Goal: Transaction & Acquisition: Purchase product/service

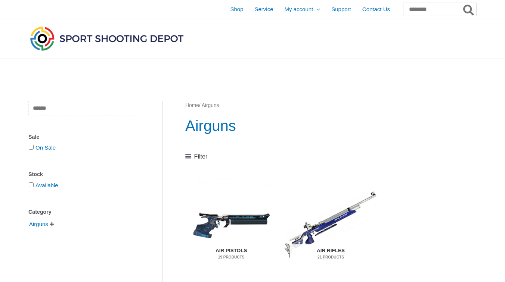
click at [75, 112] on input "text" at bounding box center [84, 108] width 112 height 15
type input "*****"
click at [42, 122] on span "Clear" at bounding box center [37, 122] width 18 height 13
click at [230, 10] on span "Shop" at bounding box center [236, 9] width 13 height 19
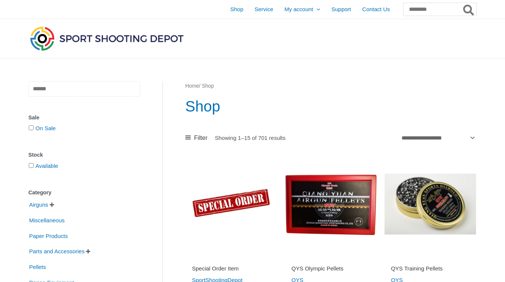
click at [57, 90] on input "text" at bounding box center [84, 88] width 112 height 15
type input "*****"
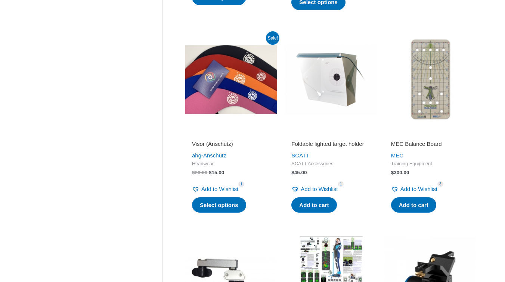
scroll to position [547, 0]
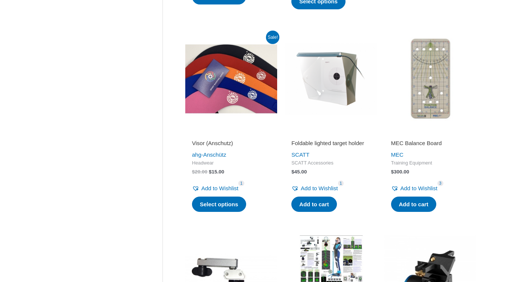
click at [328, 140] on h2 "Foldable lighted target holder" at bounding box center [330, 143] width 78 height 7
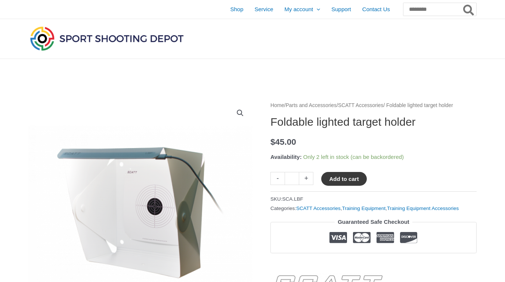
click at [351, 186] on button "Add to cart" at bounding box center [343, 179] width 45 height 14
click at [340, 185] on button "Add to cart" at bounding box center [348, 179] width 54 height 14
click at [420, 10] on input "Search for:" at bounding box center [439, 9] width 74 height 13
type input "*******"
click at [461, 3] on button "Search" at bounding box center [468, 9] width 15 height 13
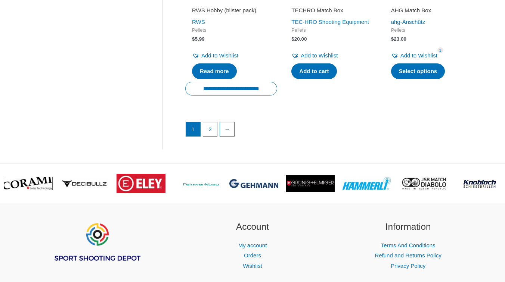
scroll to position [1102, 0]
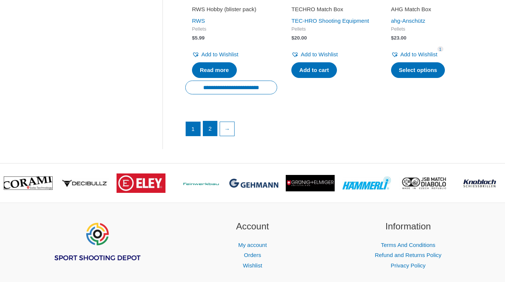
click at [212, 127] on link "2" at bounding box center [210, 128] width 14 height 15
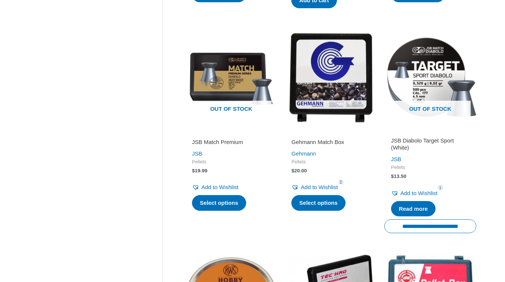
scroll to position [747, 0]
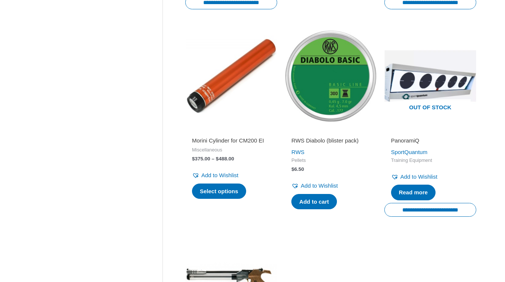
scroll to position [547, 0]
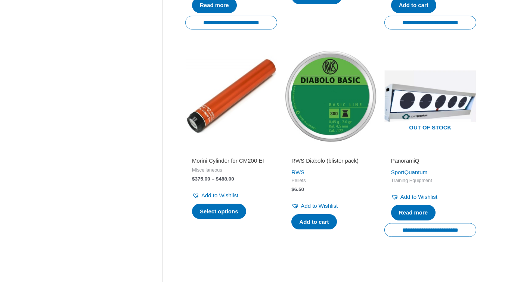
click at [330, 124] on img at bounding box center [330, 96] width 92 height 92
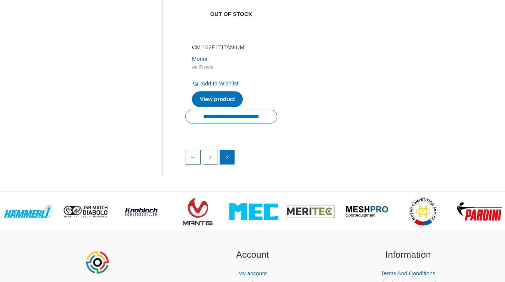
scroll to position [956, 0]
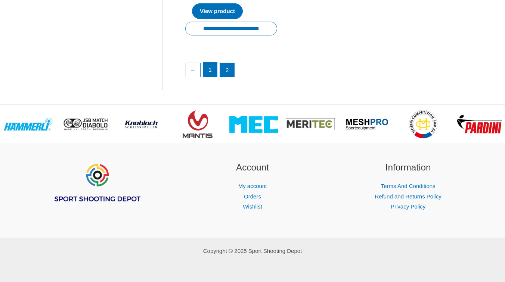
click at [210, 72] on link "1" at bounding box center [210, 69] width 14 height 15
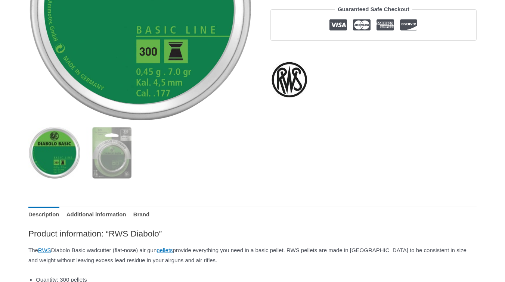
scroll to position [207, 0]
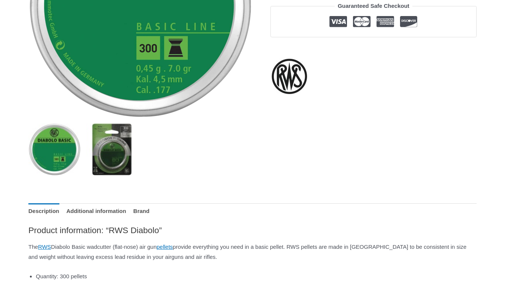
click at [108, 156] on img at bounding box center [112, 150] width 52 height 52
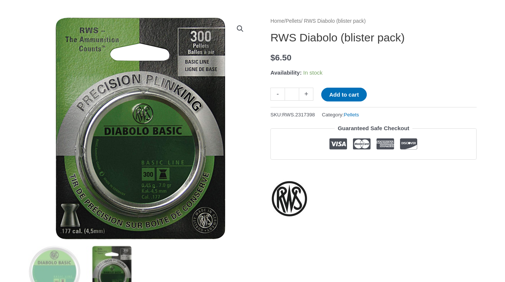
scroll to position [85, 0]
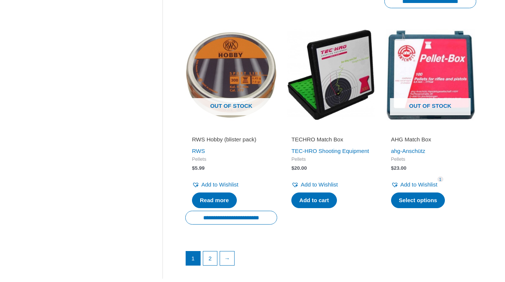
scroll to position [971, 0]
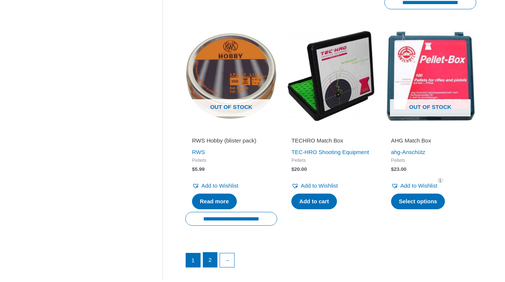
click at [210, 258] on link "2" at bounding box center [210, 260] width 14 height 15
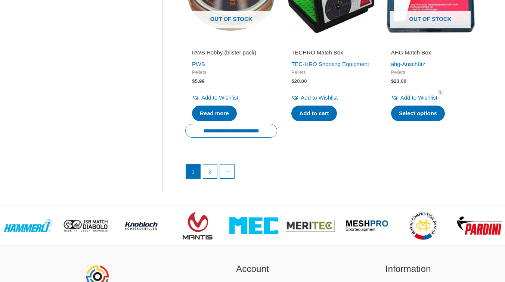
scroll to position [1069, 0]
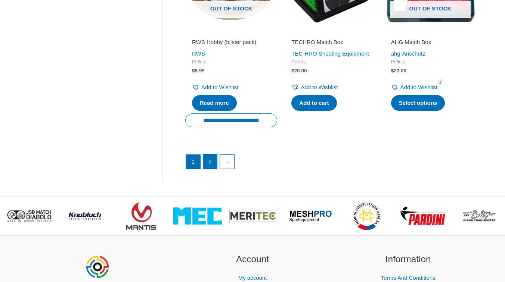
click at [211, 161] on link "2" at bounding box center [210, 161] width 14 height 15
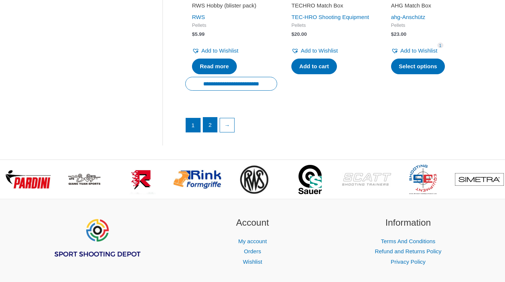
scroll to position [1106, 0]
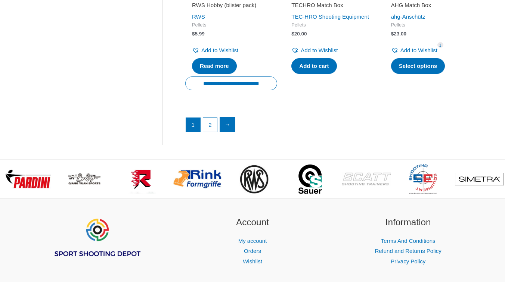
click at [228, 127] on link "→" at bounding box center [227, 124] width 15 height 15
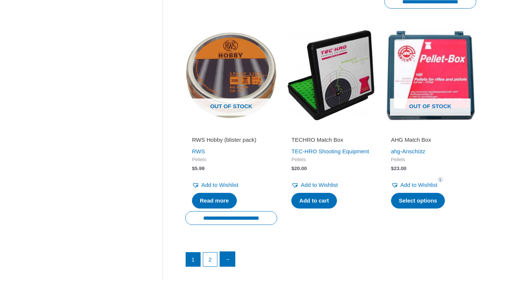
scroll to position [1162, 0]
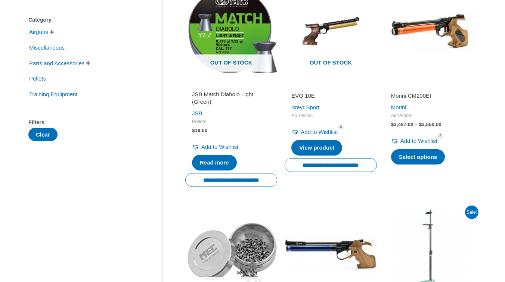
scroll to position [172, 0]
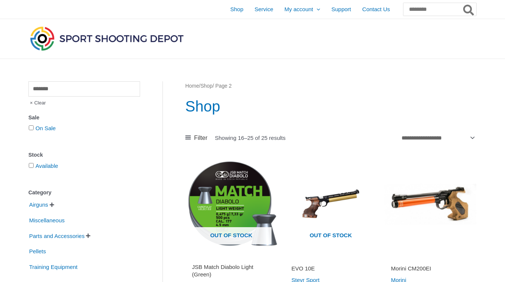
click at [83, 41] on img at bounding box center [106, 39] width 157 height 28
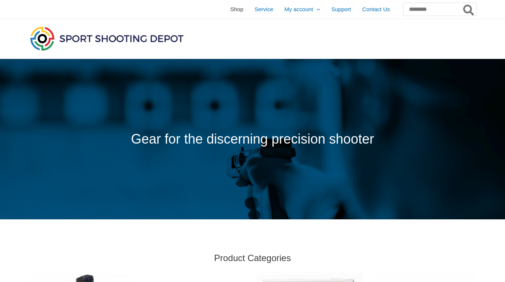
click at [230, 11] on span "Shop" at bounding box center [236, 9] width 13 height 19
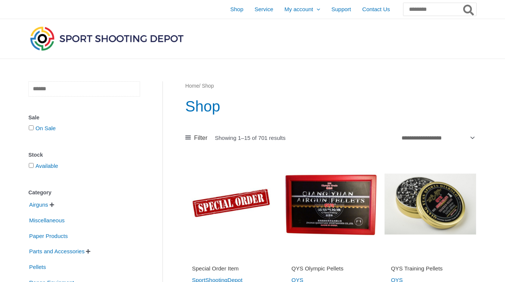
click at [97, 91] on input "text" at bounding box center [84, 88] width 112 height 15
type input "*****"
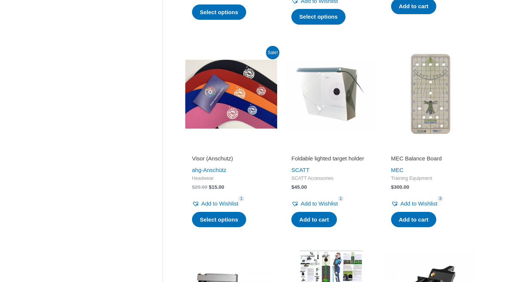
scroll to position [542, 0]
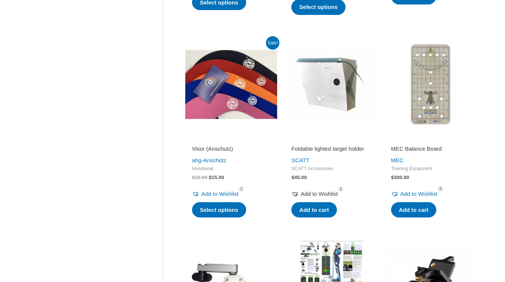
click at [344, 189] on span "1" at bounding box center [341, 189] width 6 height 6
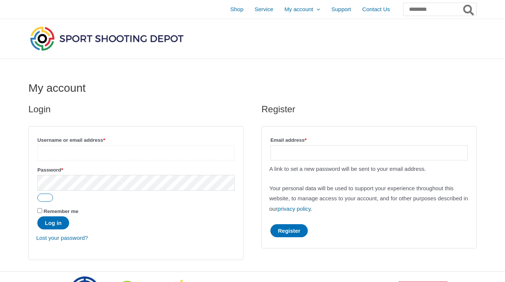
click at [148, 155] on input "Username or email address * Required" at bounding box center [135, 152] width 197 height 15
click at [335, 153] on input "Email address * Required" at bounding box center [368, 152] width 197 height 15
type input "**********"
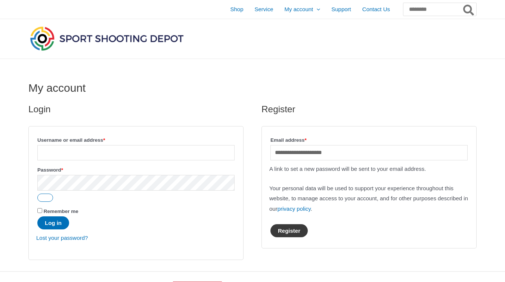
click at [295, 230] on button "Register" at bounding box center [288, 230] width 37 height 13
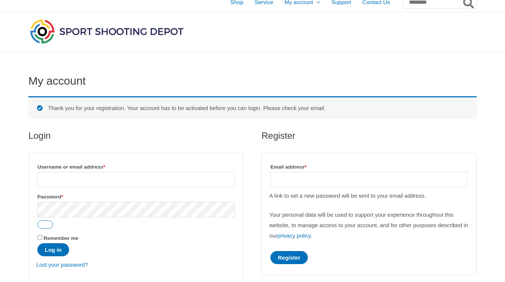
scroll to position [9, 0]
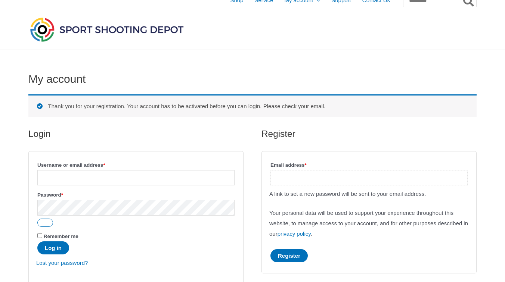
click at [296, 181] on input "Email address * Required" at bounding box center [368, 177] width 197 height 15
type input "**********"
click at [292, 253] on button "Register" at bounding box center [288, 255] width 37 height 13
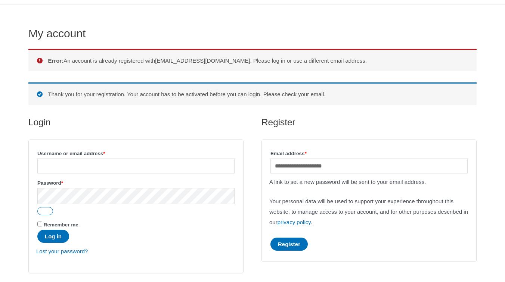
scroll to position [64, 0]
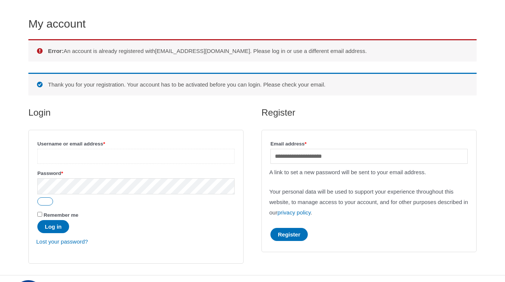
click at [115, 156] on input "Username or email address * Required" at bounding box center [135, 156] width 197 height 15
type input "**********"
click at [67, 243] on link "Lost your password?" at bounding box center [62, 242] width 52 height 6
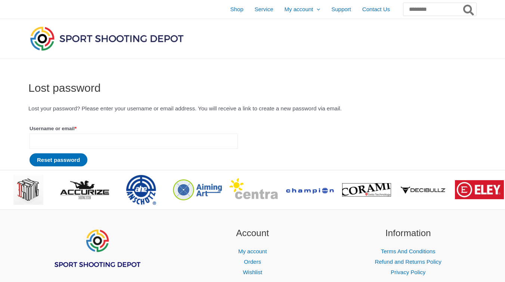
click input "Username or email * Required"
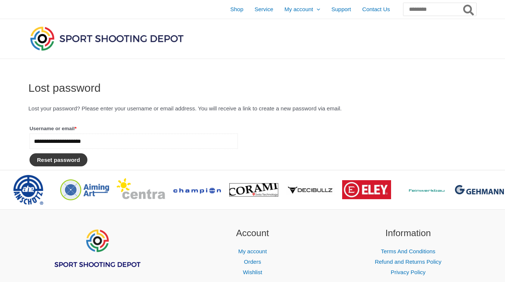
type input "**********"
click button "Reset password"
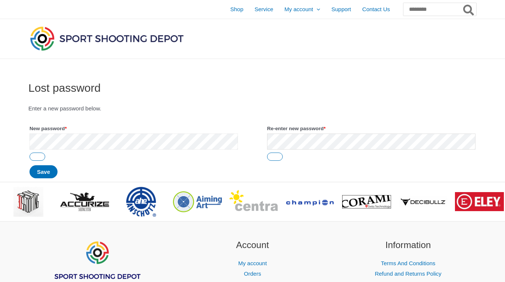
click at [13, 127] on div "Lost password Enter a new password below. New password * Required Re-enter new …" at bounding box center [252, 120] width 505 height 123
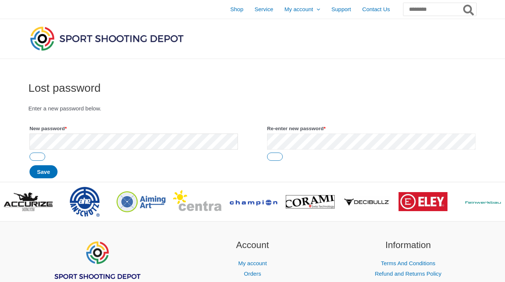
click at [262, 139] on form "Enter a new password below. New password * Required Re-enter new password * Req…" at bounding box center [252, 141] width 448 height 76
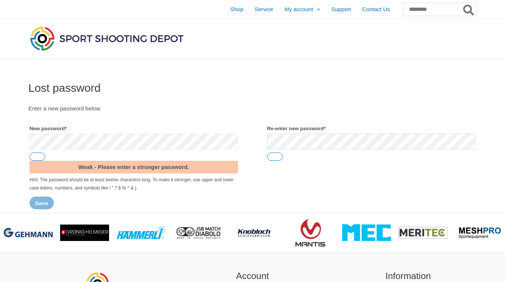
click at [1, 146] on div "Lost password Enter a new password below. New password * Required Weak - Please…" at bounding box center [252, 136] width 505 height 154
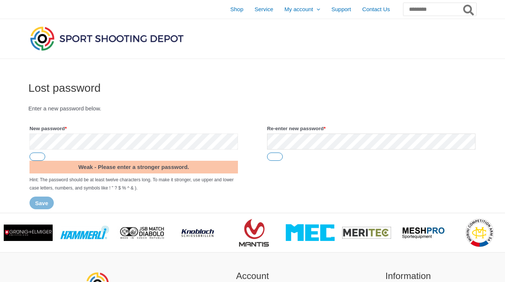
click at [10, 138] on div "Lost password Enter a new password below. New password * Required Weak - Please…" at bounding box center [252, 136] width 505 height 154
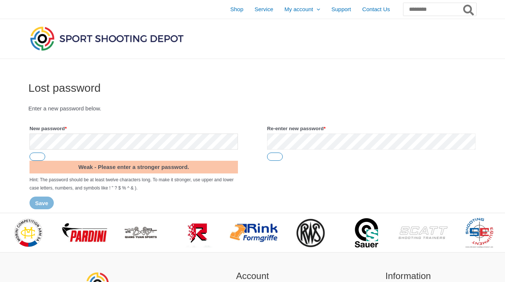
click at [256, 131] on form "Enter a new password below. New password * Required Weak - Please enter a stron…" at bounding box center [252, 156] width 448 height 107
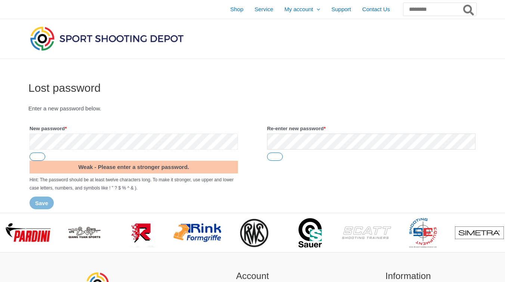
click at [2, 141] on div "Lost password Enter a new password below. New password * Required Weak - Please…" at bounding box center [252, 136] width 505 height 154
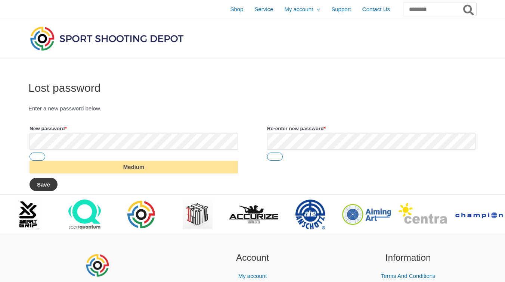
click at [45, 183] on button "Save" at bounding box center [43, 184] width 28 height 13
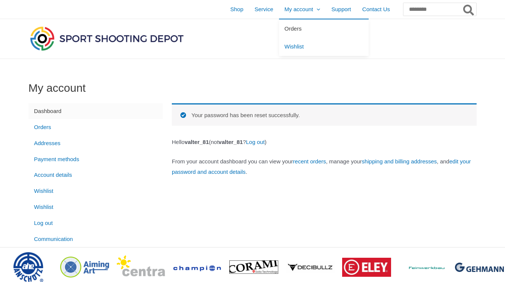
click at [284, 30] on span "Orders" at bounding box center [292, 28] width 17 height 6
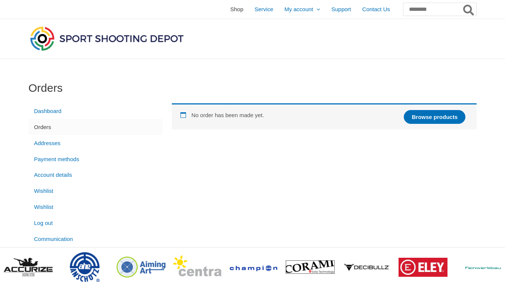
click at [230, 12] on span "Shop" at bounding box center [236, 9] width 13 height 19
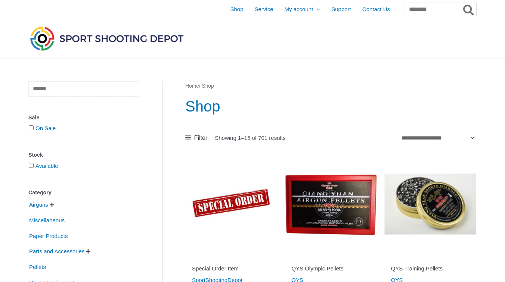
click at [90, 88] on input "text" at bounding box center [84, 88] width 112 height 15
type input "*****"
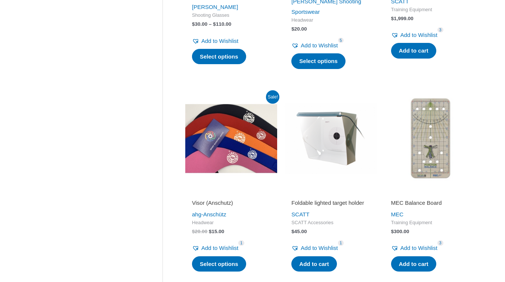
scroll to position [489, 0]
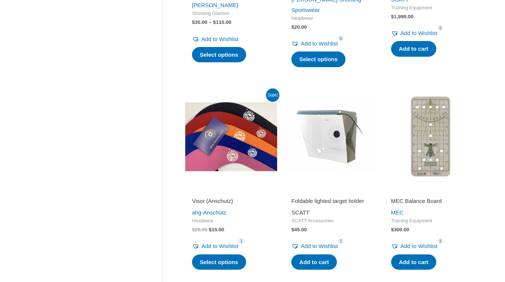
click at [301, 212] on link "SCATT" at bounding box center [300, 212] width 18 height 6
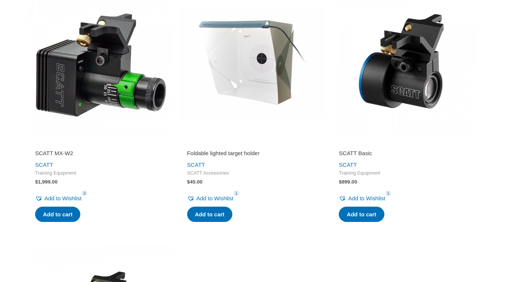
scroll to position [435, 0]
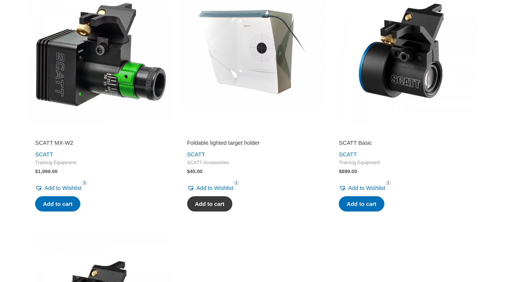
click at [206, 212] on link "Add to cart" at bounding box center [209, 204] width 45 height 16
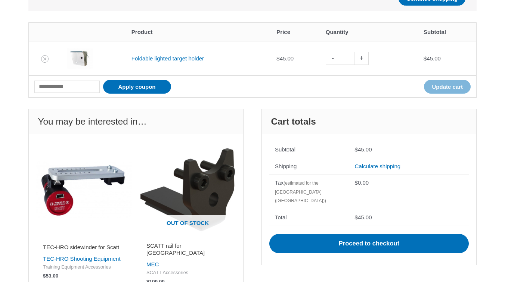
scroll to position [162, 0]
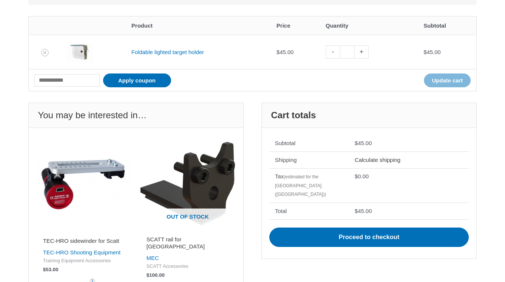
click at [367, 161] on link "Calculate shipping" at bounding box center [378, 160] width 46 height 6
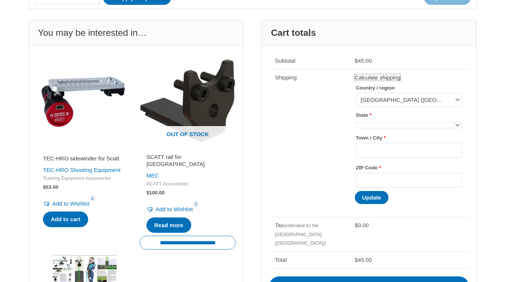
scroll to position [252, 0]
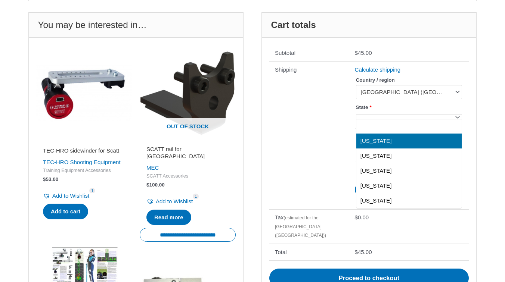
click at [373, 116] on span at bounding box center [409, 117] width 106 height 6
type input "*"
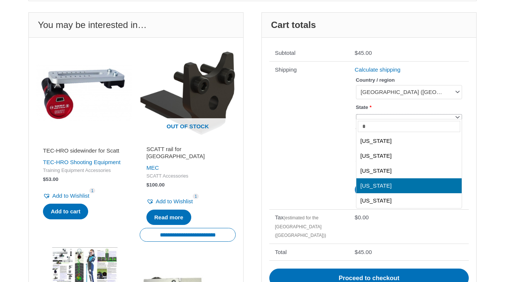
select select "**"
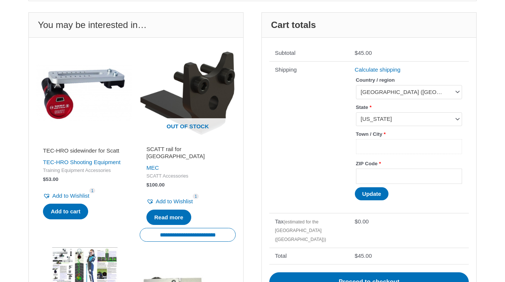
click at [373, 148] on input "Town / City *" at bounding box center [409, 146] width 106 height 15
type input "********"
click at [404, 176] on input "ZIP Code *" at bounding box center [409, 176] width 106 height 15
type input "*****"
click at [365, 194] on button "Update" at bounding box center [372, 193] width 34 height 13
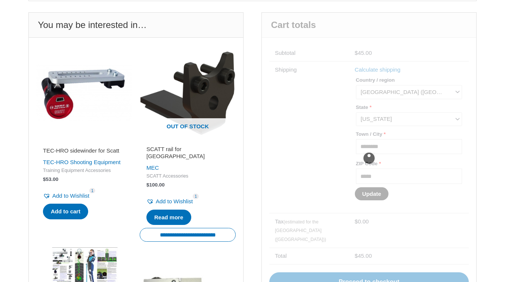
scroll to position [249, 0]
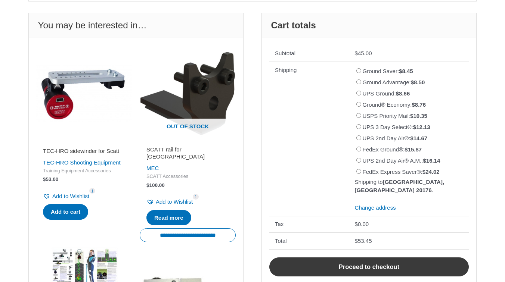
click at [351, 259] on link "Proceed to checkout" at bounding box center [368, 267] width 199 height 19
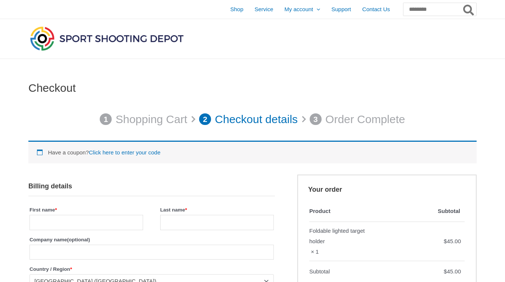
select select "**"
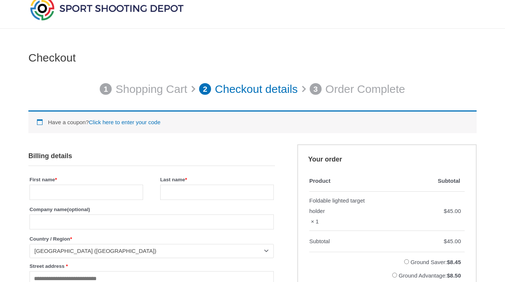
scroll to position [21, 0]
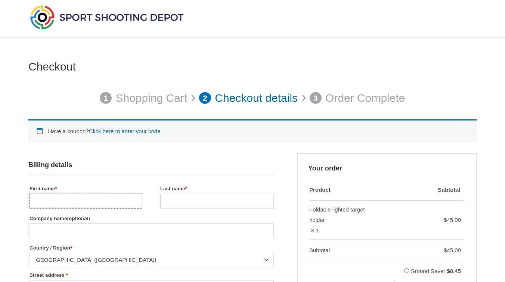
click at [70, 203] on input "First name *" at bounding box center [85, 201] width 113 height 15
type input "*"
type input "******"
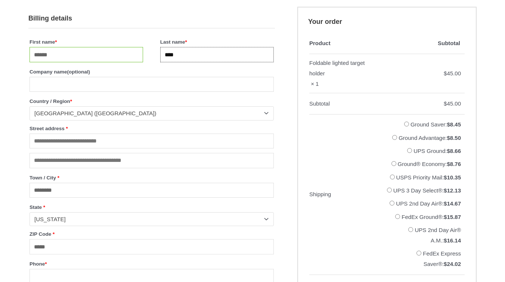
scroll to position [171, 0]
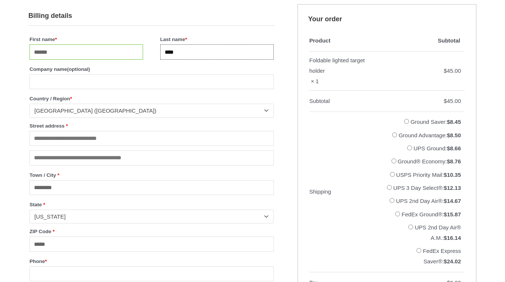
type input "****"
click at [81, 144] on input "Street address *" at bounding box center [151, 138] width 244 height 15
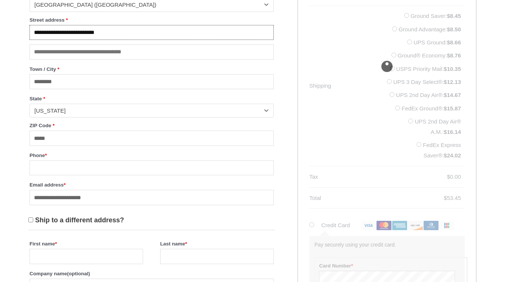
scroll to position [278, 0]
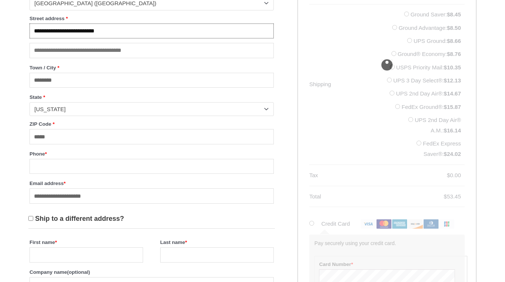
type input "**********"
click at [73, 174] on input "Phone *" at bounding box center [151, 166] width 244 height 15
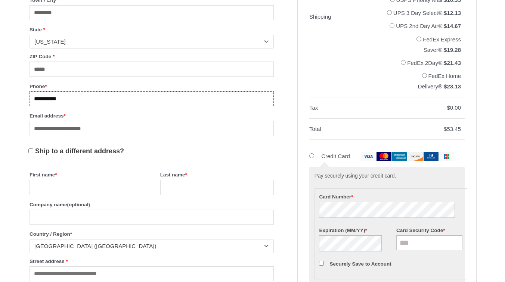
scroll to position [362, 0]
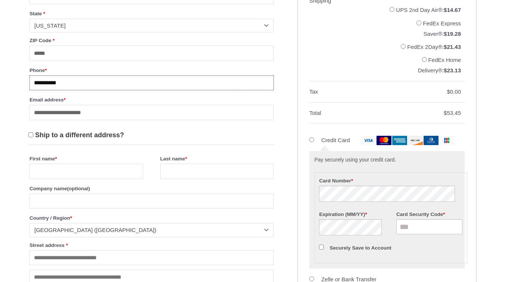
type input "**********"
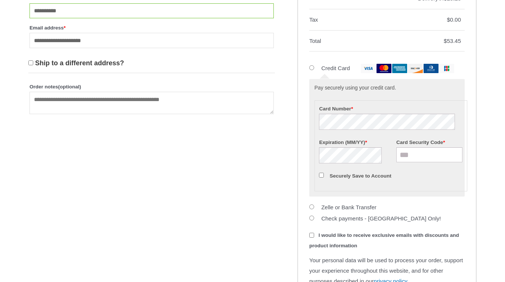
scroll to position [434, 0]
click at [424, 162] on input "Card Security Code *" at bounding box center [429, 154] width 66 height 15
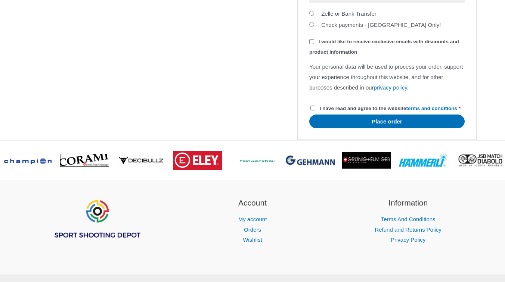
scroll to position [629, 0]
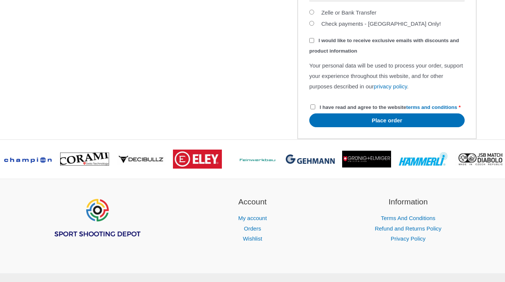
type input "***"
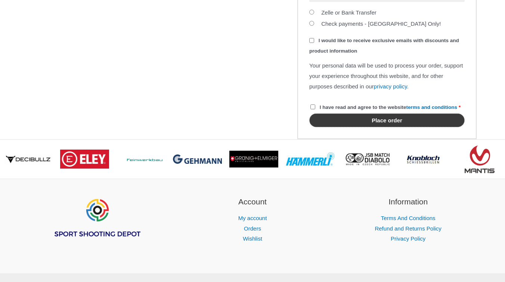
click at [376, 127] on button "Place order" at bounding box center [386, 120] width 155 height 14
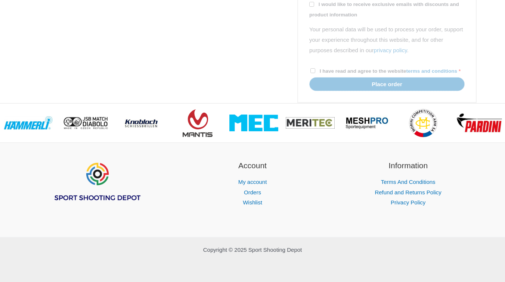
scroll to position [727, 0]
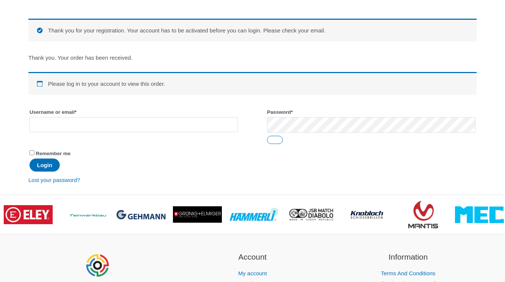
scroll to position [133, 0]
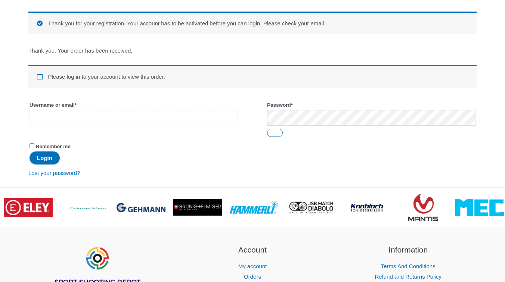
click at [121, 118] on input "Username or email * Required" at bounding box center [133, 117] width 208 height 15
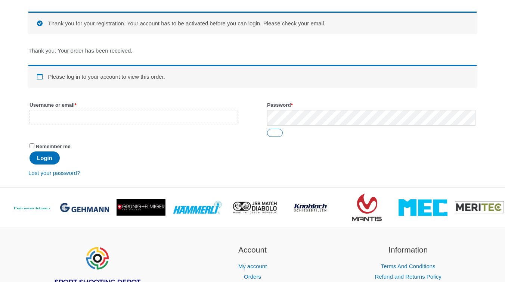
type input "**********"
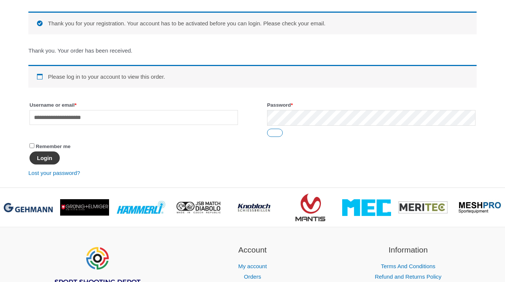
click at [49, 161] on button "Login" at bounding box center [44, 158] width 30 height 13
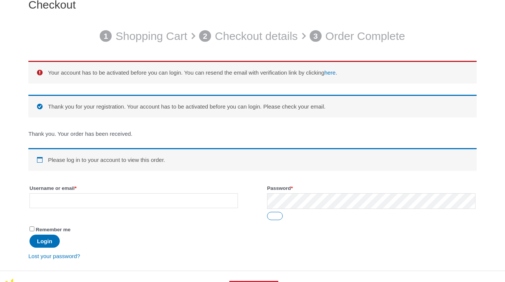
scroll to position [90, 0]
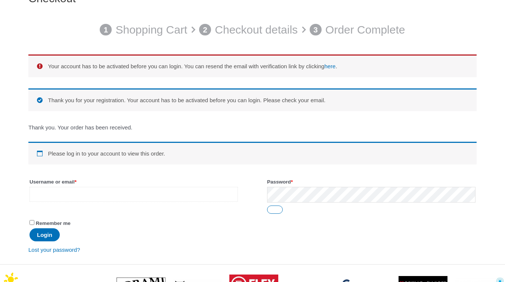
click at [156, 196] on input "Username or email * Required" at bounding box center [133, 194] width 208 height 15
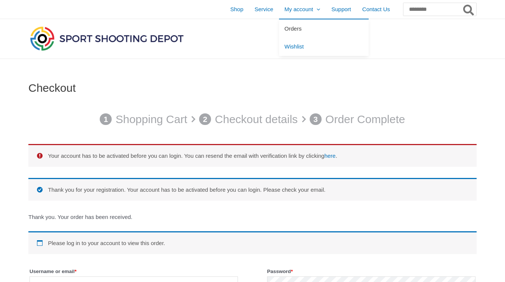
click at [284, 29] on span "Orders" at bounding box center [292, 28] width 17 height 6
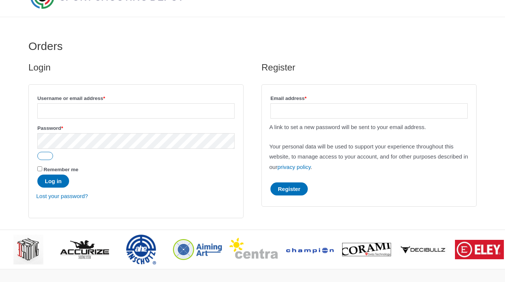
scroll to position [54, 0]
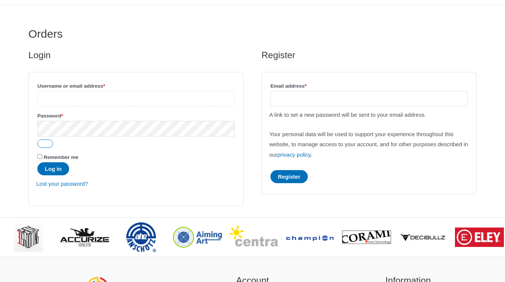
click at [85, 99] on input "Username or email address * Required" at bounding box center [135, 98] width 197 height 15
type input "**********"
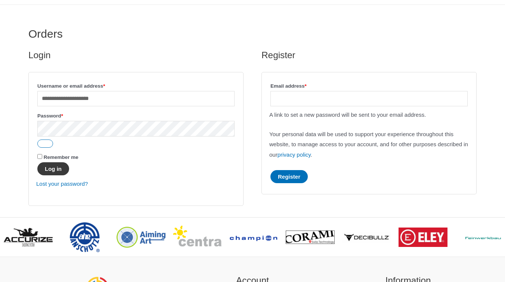
click at [57, 170] on button "Log in" at bounding box center [53, 168] width 32 height 13
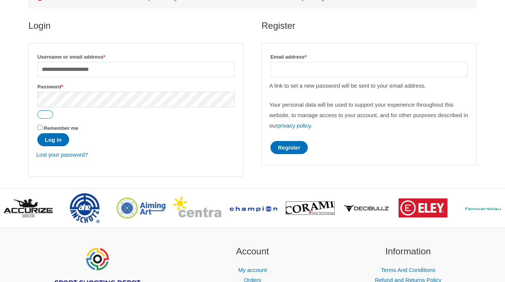
scroll to position [118, 0]
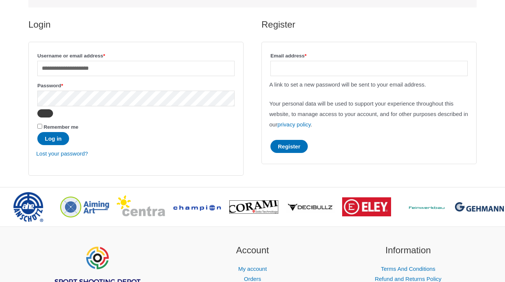
click at [45, 116] on button "Show password" at bounding box center [45, 113] width 16 height 8
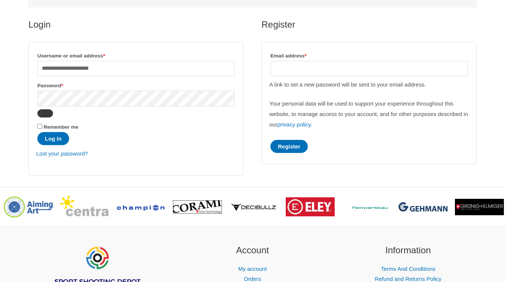
click at [45, 116] on button "Hide password" at bounding box center [45, 113] width 16 height 8
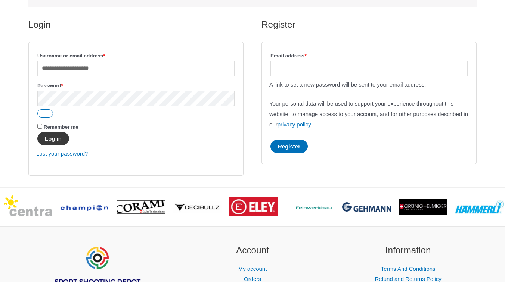
click at [53, 139] on button "Log in" at bounding box center [53, 138] width 32 height 13
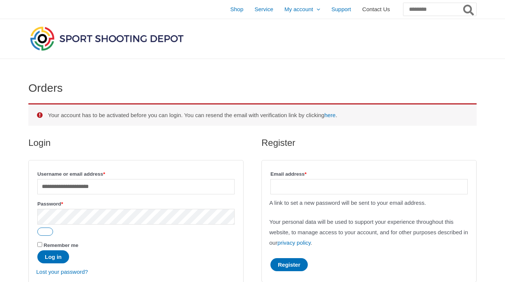
click at [362, 7] on span "Contact Us" at bounding box center [376, 9] width 28 height 19
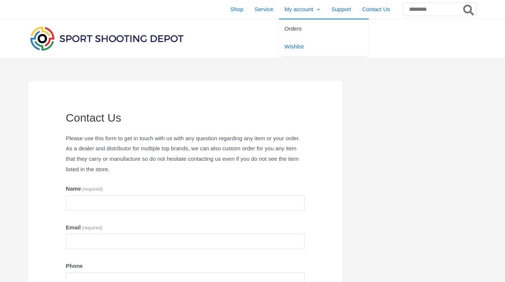
click at [284, 30] on span "Orders" at bounding box center [292, 28] width 17 height 6
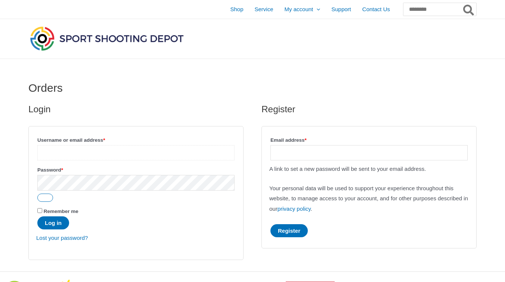
click at [100, 156] on input "Username or email address * Required" at bounding box center [135, 152] width 197 height 15
type input "**********"
click at [50, 225] on button "Log in" at bounding box center [53, 223] width 32 height 13
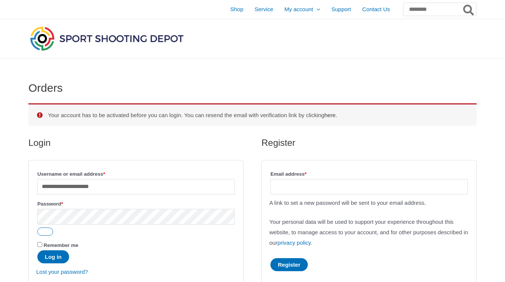
click at [335, 115] on link "here" at bounding box center [329, 115] width 11 height 6
